Goal: Navigation & Orientation: Find specific page/section

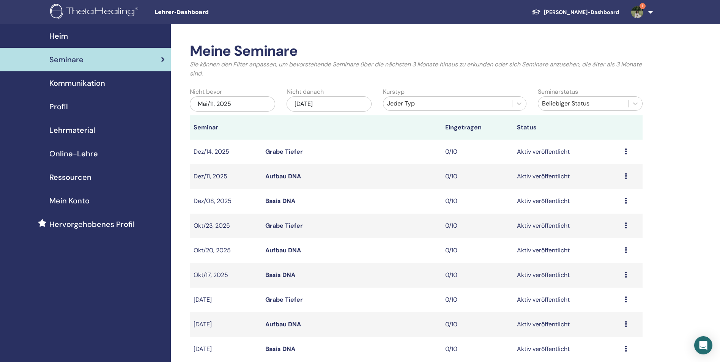
click at [65, 37] on span "Heim" at bounding box center [58, 35] width 19 height 11
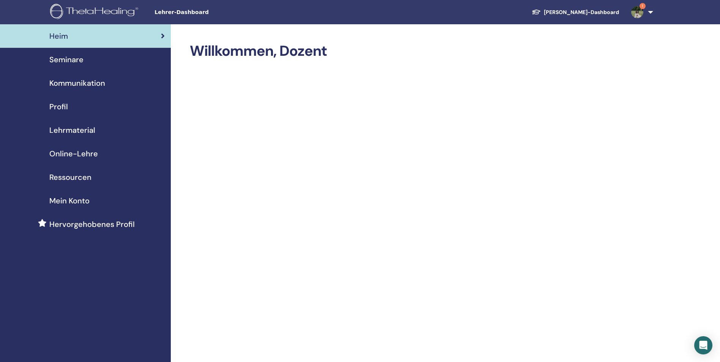
click at [74, 59] on span "Seminare" at bounding box center [66, 59] width 34 height 11
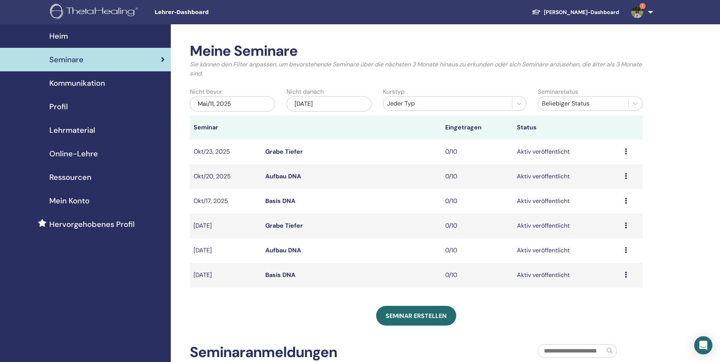
click at [637, 12] on img at bounding box center [637, 12] width 12 height 12
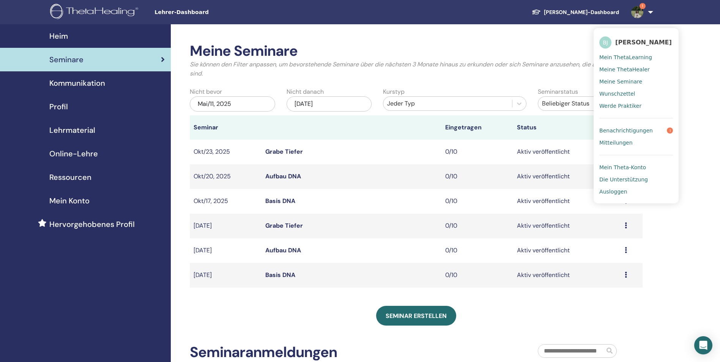
click at [637, 131] on span "Benachrichtigungen" at bounding box center [627, 130] width 54 height 7
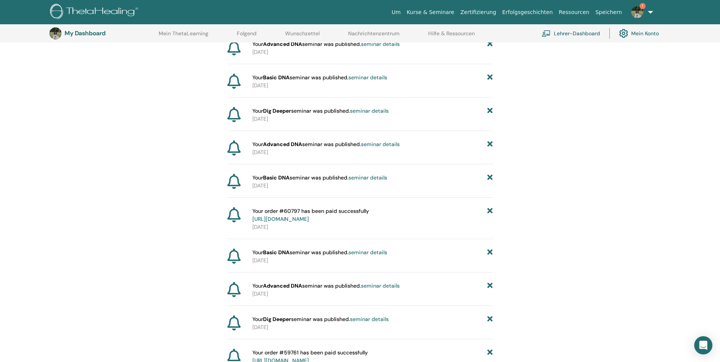
scroll to position [132, 0]
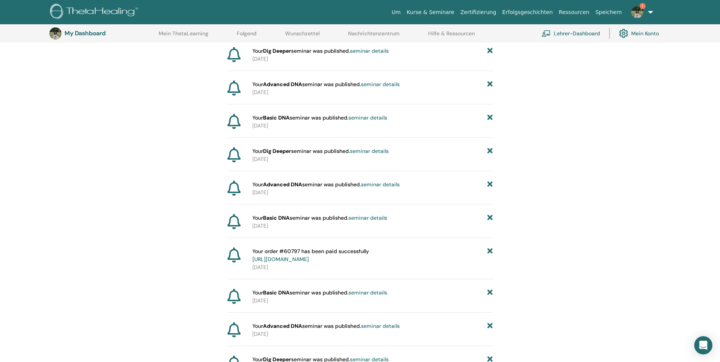
click at [640, 11] on img at bounding box center [637, 12] width 12 height 12
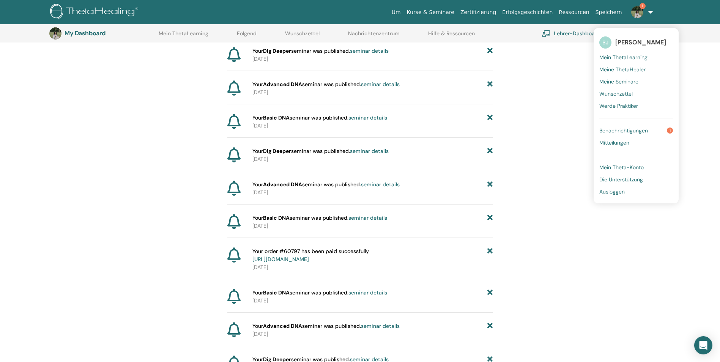
click at [630, 129] on span "Benachrichtigungen" at bounding box center [624, 130] width 49 height 7
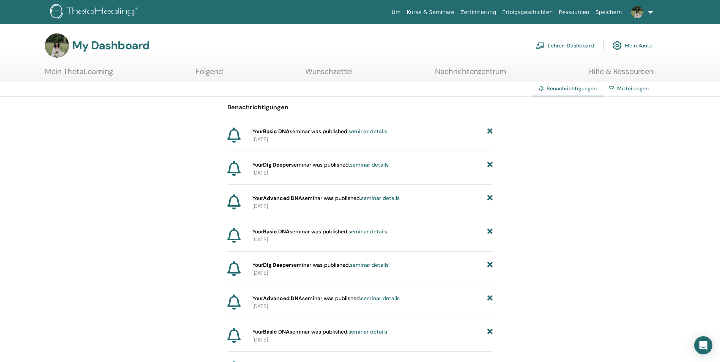
click at [575, 43] on link "Lehrer-Dashboard" at bounding box center [565, 45] width 58 height 17
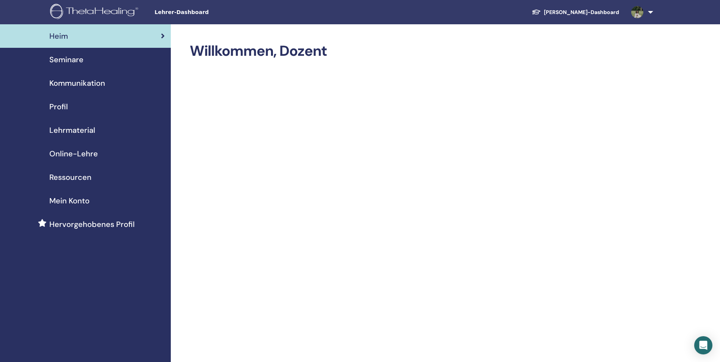
click at [87, 84] on span "Kommunikation" at bounding box center [77, 82] width 56 height 11
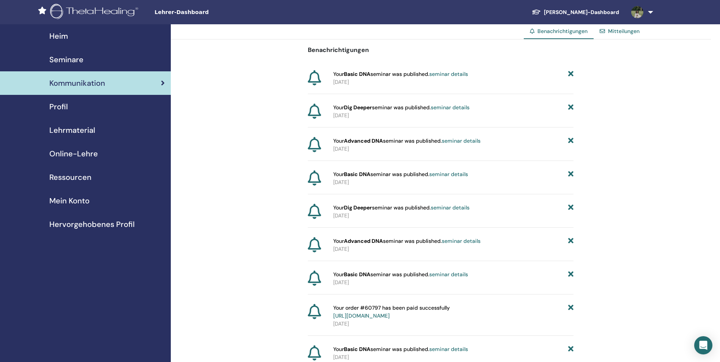
click at [62, 106] on span "Profil" at bounding box center [58, 106] width 19 height 11
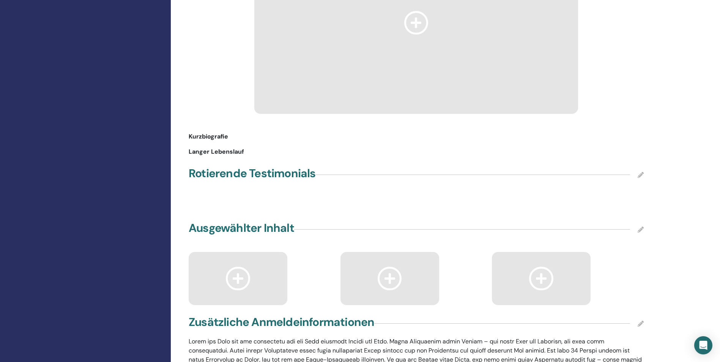
scroll to position [835, 0]
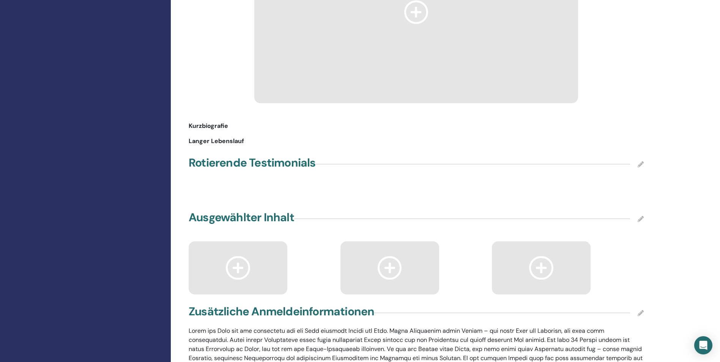
click at [642, 167] on icon at bounding box center [641, 164] width 6 height 6
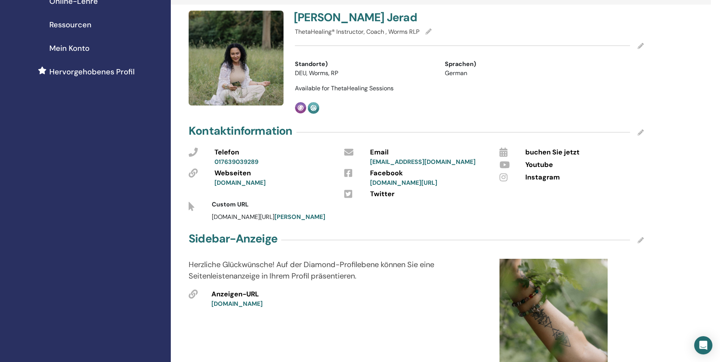
scroll to position [152, 0]
